Goal: Task Accomplishment & Management: Complete application form

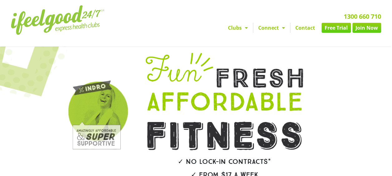
click at [333, 30] on link "Free Trial" at bounding box center [336, 28] width 29 height 10
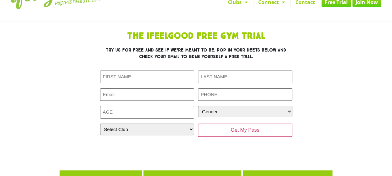
scroll to position [31, 0]
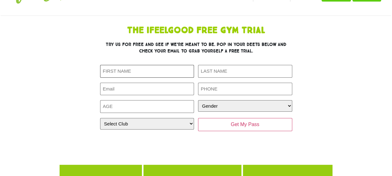
click at [144, 72] on input "First Name (Required)" at bounding box center [147, 71] width 94 height 13
type input "Brett"
type input "Sargeant"
type input "b.sargeant@hotmail.com"
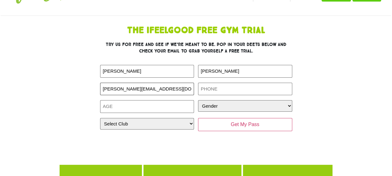
type input "0425530219"
click at [148, 106] on input "Age (Required)" at bounding box center [147, 106] width 94 height 13
click at [189, 104] on input "1" at bounding box center [147, 106] width 94 height 13
click at [189, 104] on input "2" at bounding box center [147, 106] width 94 height 13
click at [189, 104] on input "3" at bounding box center [147, 106] width 94 height 13
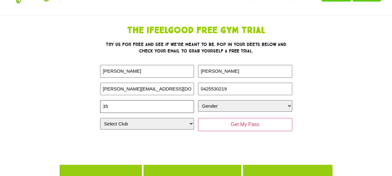
click at [189, 104] on input "35" at bounding box center [147, 106] width 94 height 13
click at [189, 104] on input "36" at bounding box center [147, 106] width 94 height 13
click at [189, 104] on input "37" at bounding box center [147, 106] width 94 height 13
click at [189, 104] on input "38" at bounding box center [147, 106] width 94 height 13
click at [189, 104] on input "39" at bounding box center [147, 106] width 94 height 13
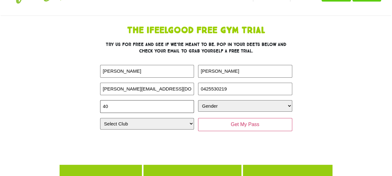
click at [189, 104] on input "40" at bounding box center [147, 106] width 94 height 13
click at [189, 104] on input "41" at bounding box center [147, 106] width 94 height 13
click at [189, 104] on input "42" at bounding box center [147, 106] width 94 height 13
click at [189, 104] on input "43" at bounding box center [147, 106] width 94 height 13
click at [189, 104] on input "44" at bounding box center [147, 106] width 94 height 13
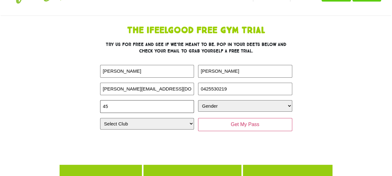
click at [189, 104] on input "45" at bounding box center [147, 106] width 94 height 13
type input "46"
click at [189, 104] on input "46" at bounding box center [147, 106] width 94 height 13
click at [238, 105] on select "Gender Male Female" at bounding box center [245, 106] width 94 height 12
select select "Male"
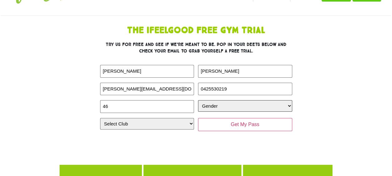
click at [198, 100] on select "Gender Male Female" at bounding box center [245, 106] width 94 height 12
click at [181, 122] on select "Select Club Alexandra Hills Calamvale Coopers Plains Middle Park Oxenford Oxley…" at bounding box center [147, 124] width 94 height 12
select select "Calamvale"
click at [100, 118] on select "Select Club Alexandra Hills Calamvale Coopers Plains Middle Park Oxenford Oxley…" at bounding box center [147, 124] width 94 height 12
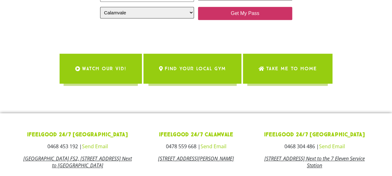
scroll to position [94, 0]
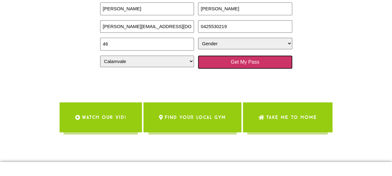
click at [233, 61] on input "Get My Pass" at bounding box center [245, 62] width 94 height 13
